Goal: Check status

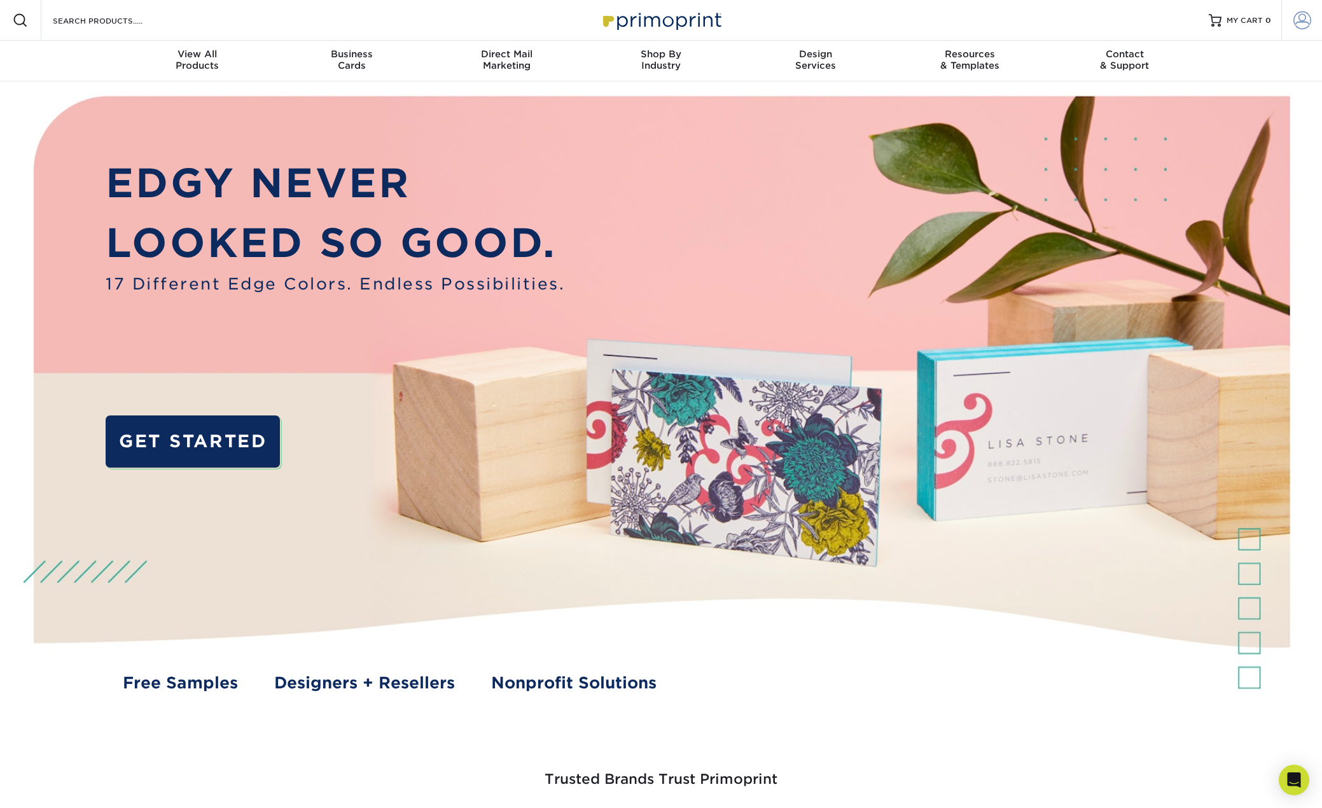
type input "[EMAIL_ADDRESS][DOMAIN_NAME]"
click at [1305, 16] on span at bounding box center [1303, 20] width 18 height 18
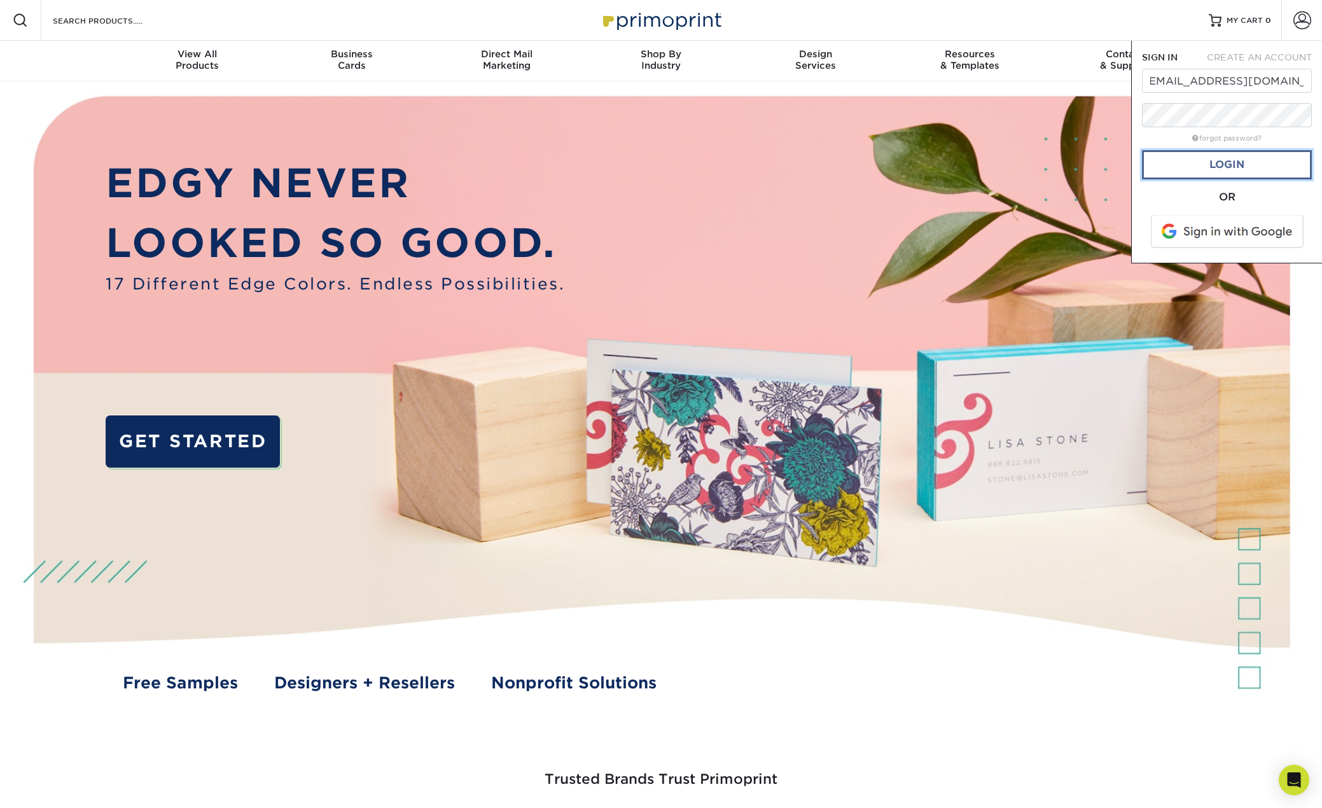
click at [1218, 172] on link "Login" at bounding box center [1227, 164] width 170 height 29
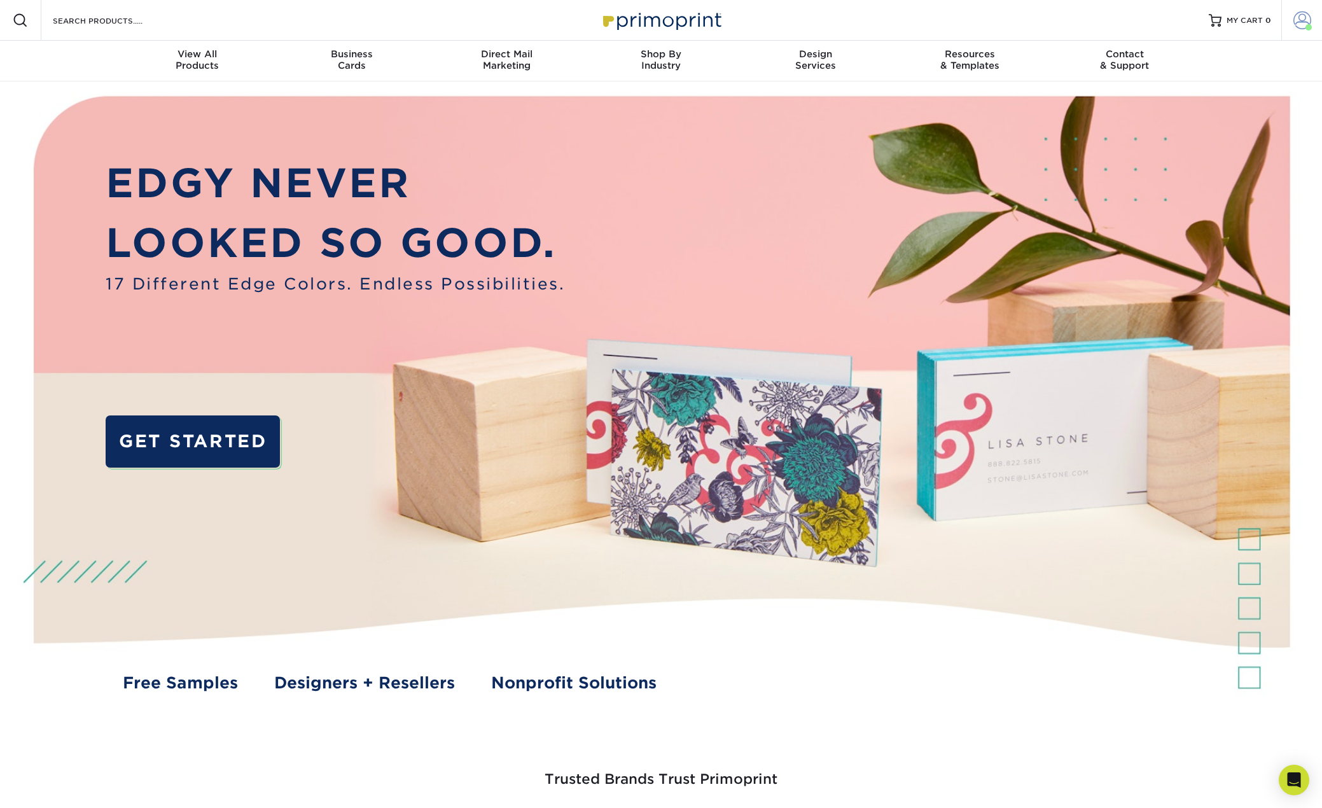
click at [1297, 27] on span at bounding box center [1303, 20] width 18 height 18
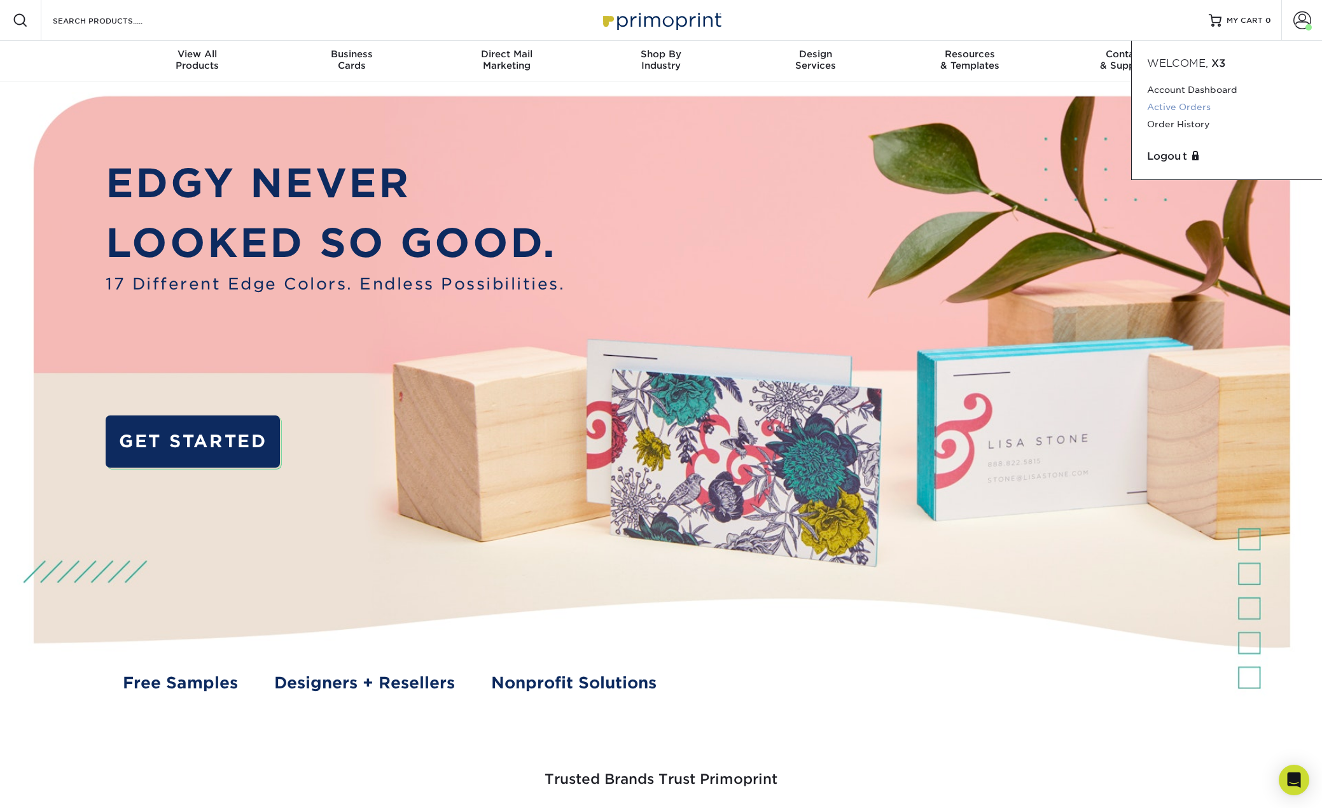
click at [1175, 106] on link "Active Orders" at bounding box center [1227, 107] width 160 height 17
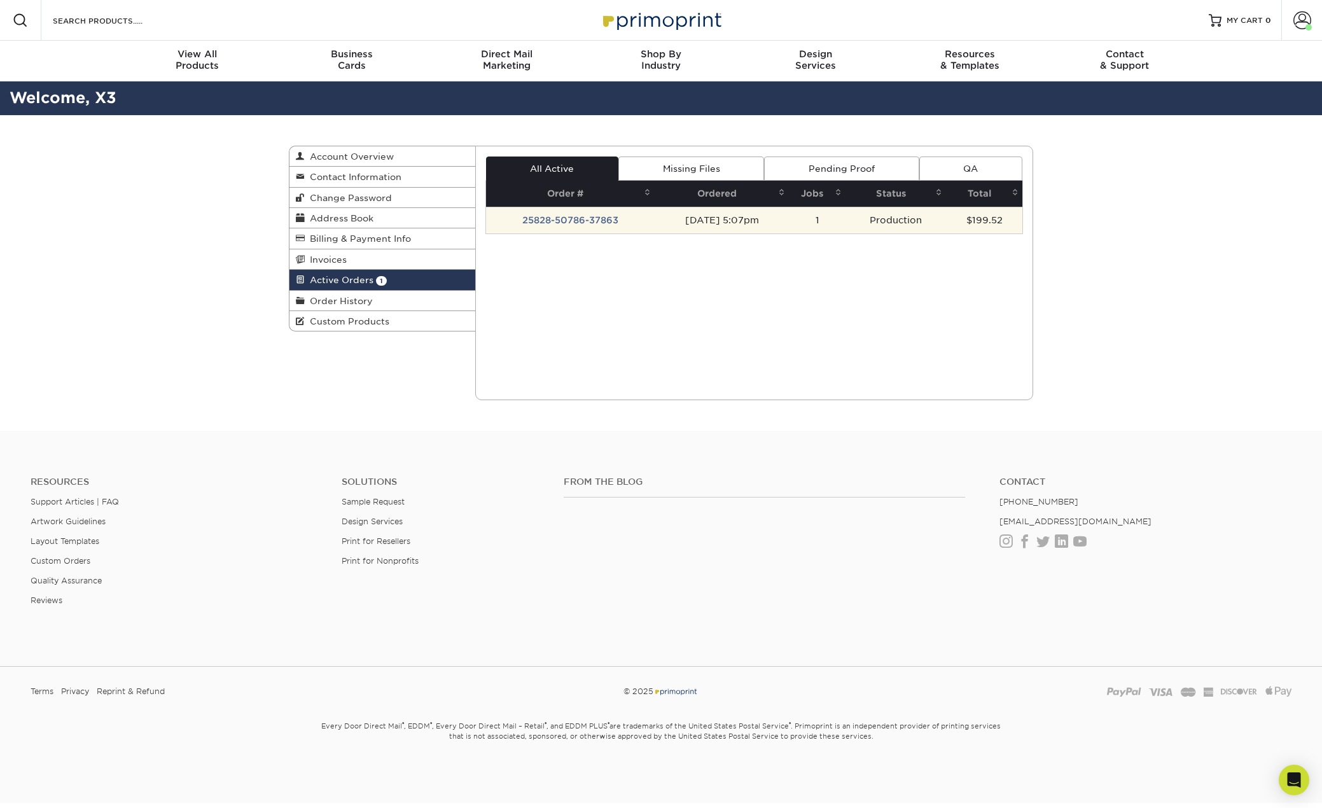
click at [579, 220] on td "25828-50786-37863" at bounding box center [570, 220] width 169 height 27
